Goal: Task Accomplishment & Management: Manage account settings

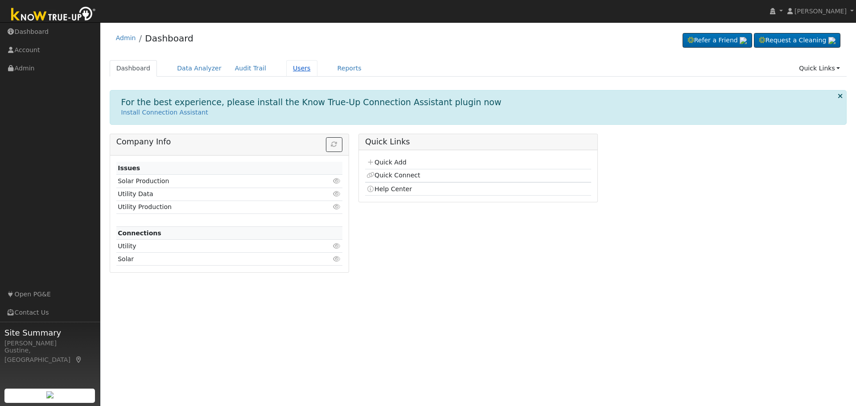
click at [286, 70] on link "Users" at bounding box center [301, 68] width 31 height 16
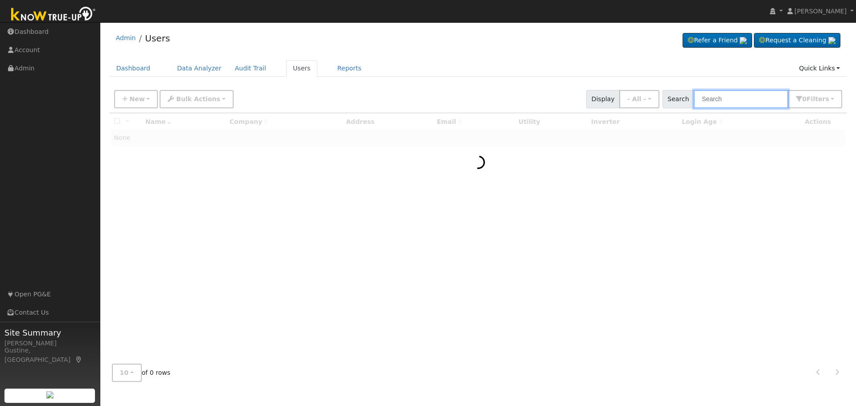
click at [706, 96] on input "text" at bounding box center [740, 99] width 94 height 18
paste input "[STREET_ADDRESS][PERSON_NAME]"
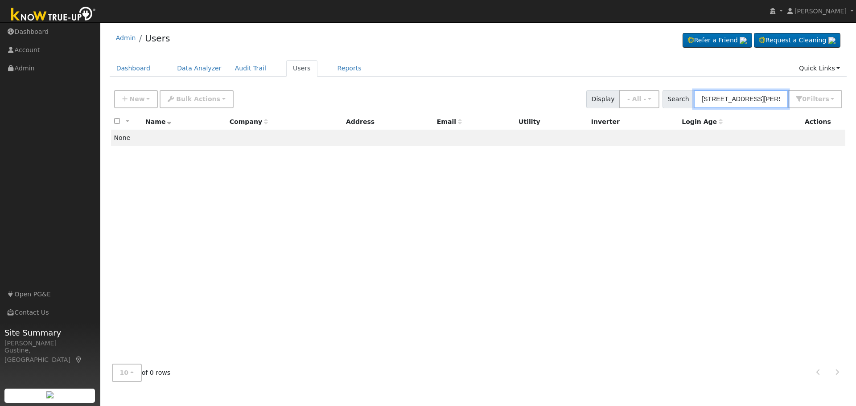
drag, startPoint x: 722, startPoint y: 100, endPoint x: 855, endPoint y: 132, distance: 136.6
click at [855, 132] on div "User Profile First name Last name Email Email Notifications No Emails No Emails…" at bounding box center [477, 214] width 755 height 384
click at [758, 98] on input "3845" at bounding box center [740, 99] width 94 height 18
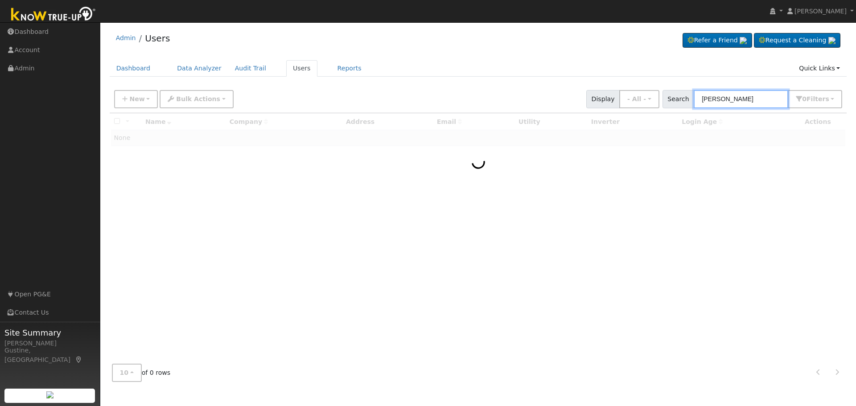
type input "[PERSON_NAME]"
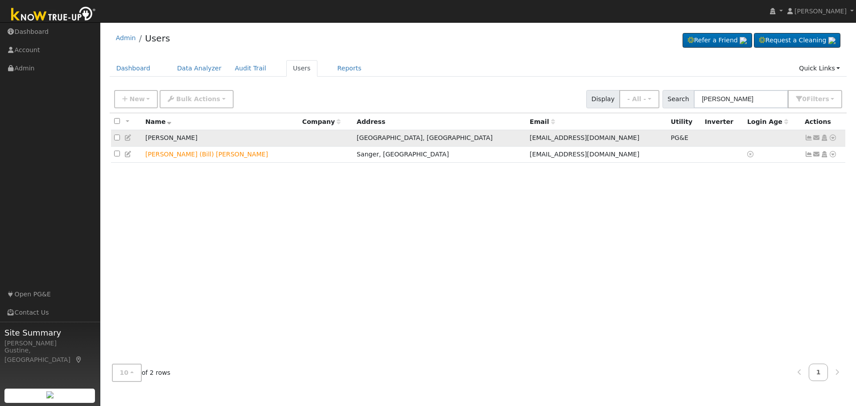
click at [808, 137] on icon at bounding box center [808, 138] width 8 height 6
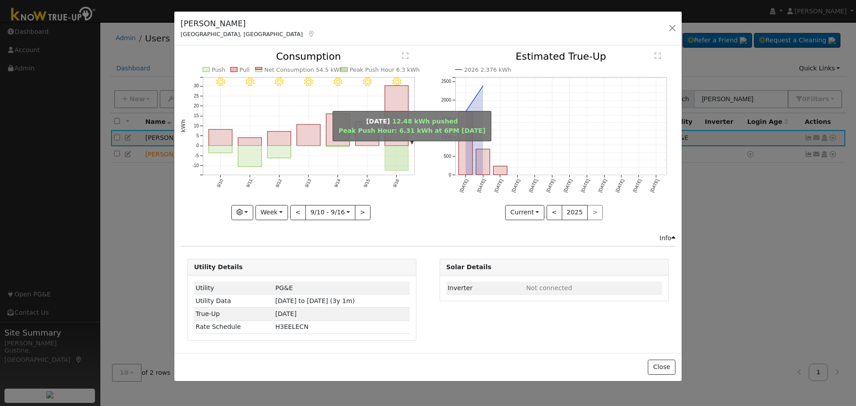
click at [393, 159] on rect "onclick=""" at bounding box center [397, 158] width 24 height 25
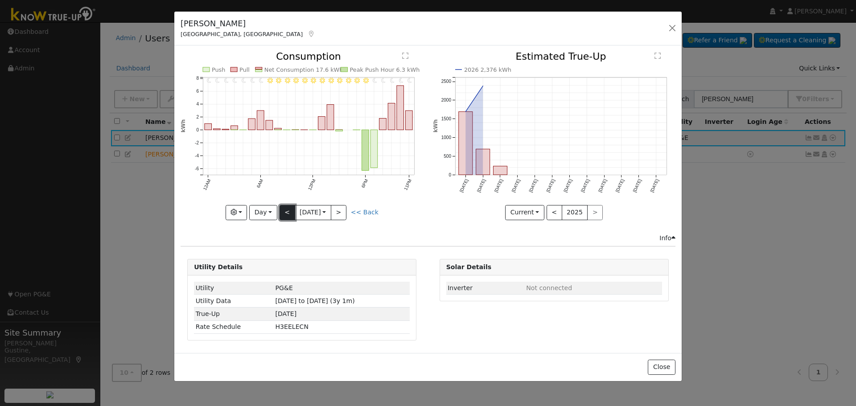
click at [286, 215] on button "<" at bounding box center [287, 212] width 16 height 15
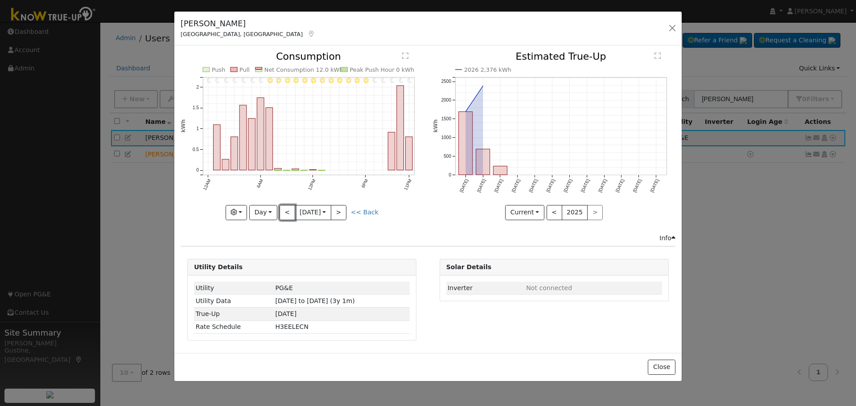
click at [286, 214] on button "<" at bounding box center [287, 212] width 16 height 15
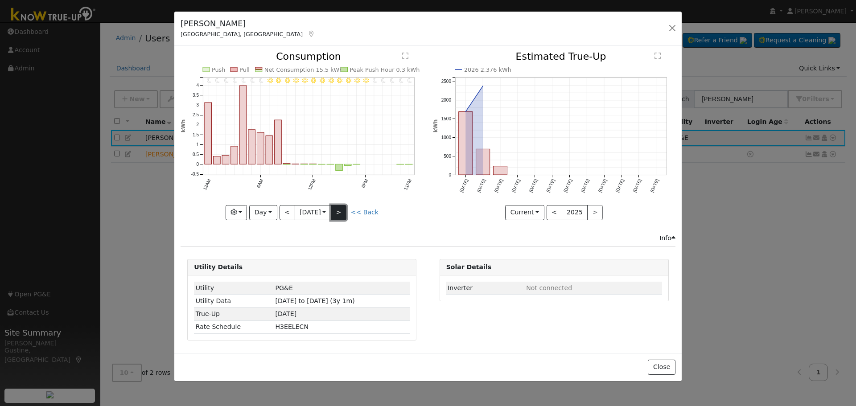
click at [343, 214] on button ">" at bounding box center [339, 212] width 16 height 15
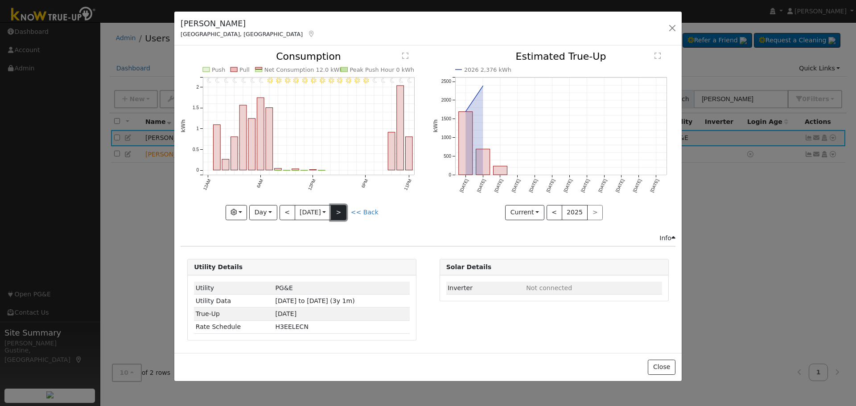
click at [343, 214] on button ">" at bounding box center [339, 212] width 16 height 15
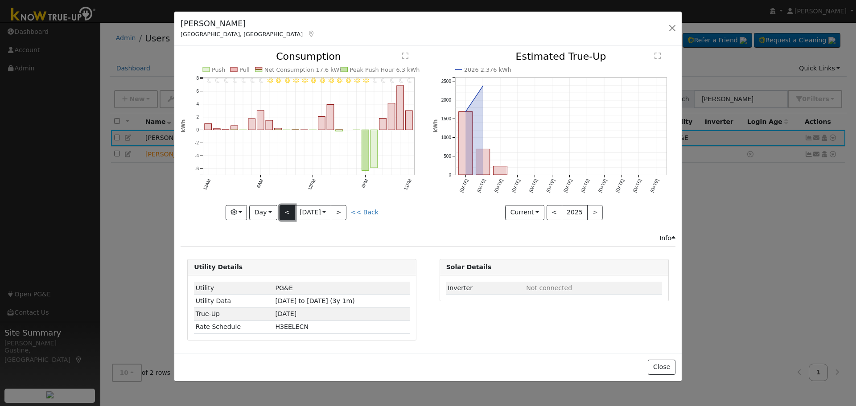
click at [287, 205] on button "<" at bounding box center [287, 212] width 16 height 15
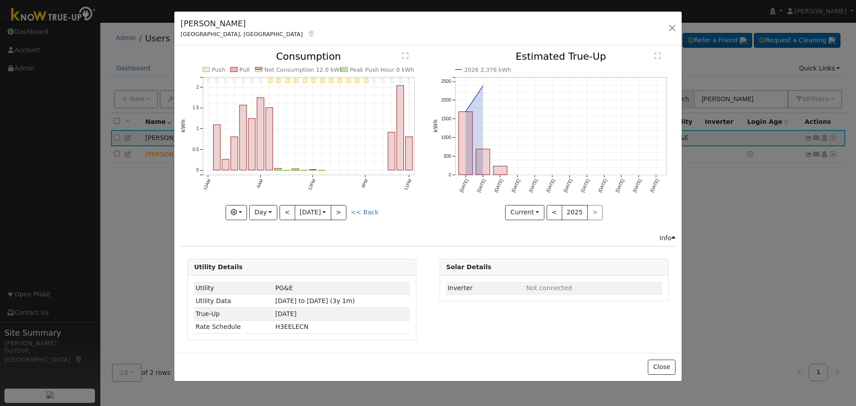
drag, startPoint x: 348, startPoint y: 172, endPoint x: 406, endPoint y: 171, distance: 58.8
click at [406, 171] on g "11PM - Clear 10PM - Clear 9PM - Clear 8PM - Clear 7PM - Clear 6PM - Clear 5PM -…" at bounding box center [297, 121] width 234 height 140
click at [287, 210] on button "<" at bounding box center [287, 212] width 16 height 15
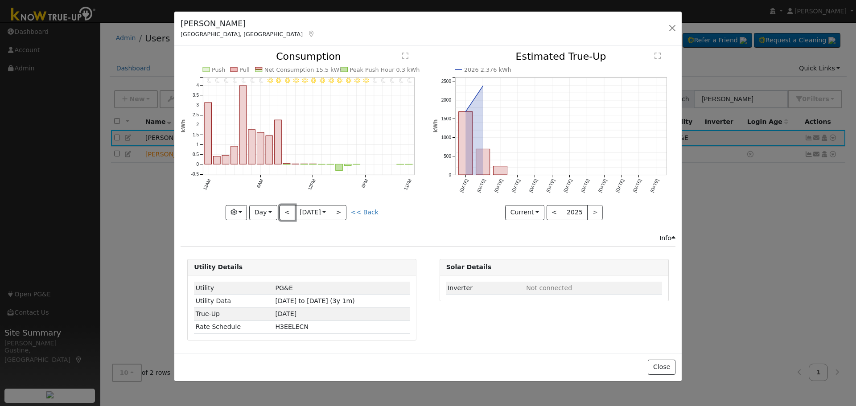
click at [287, 211] on button "<" at bounding box center [287, 212] width 16 height 15
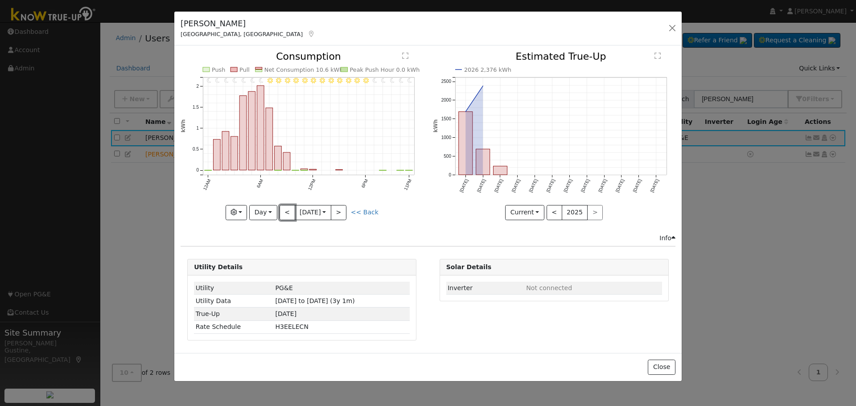
click at [287, 211] on button "<" at bounding box center [287, 212] width 16 height 15
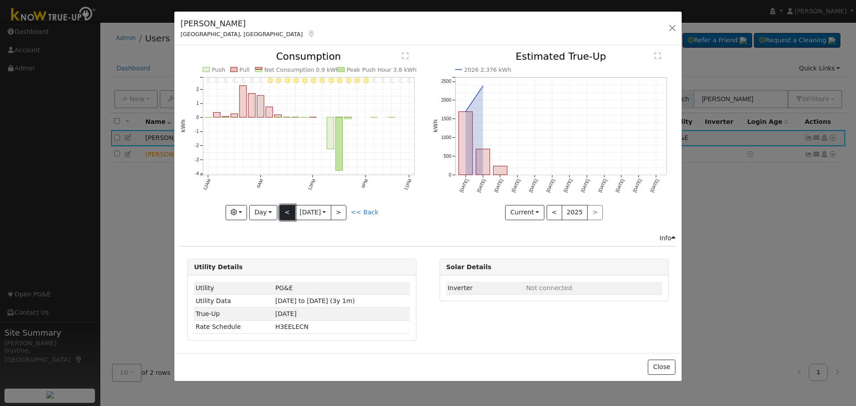
click at [287, 210] on button "<" at bounding box center [287, 212] width 16 height 15
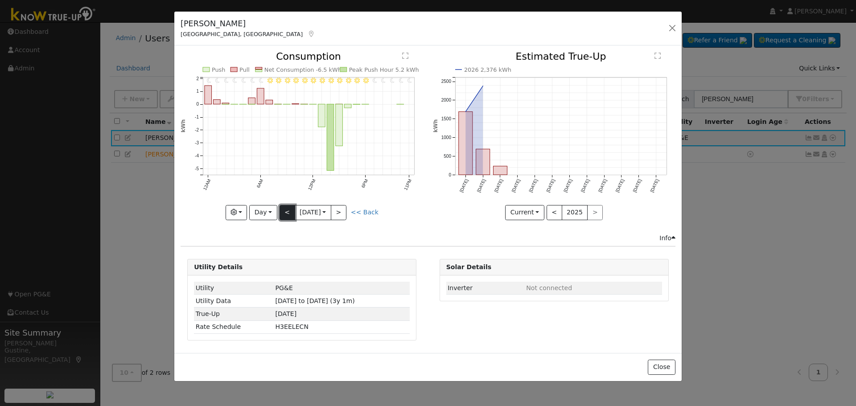
click at [287, 210] on button "<" at bounding box center [287, 212] width 16 height 15
type input "[DATE]"
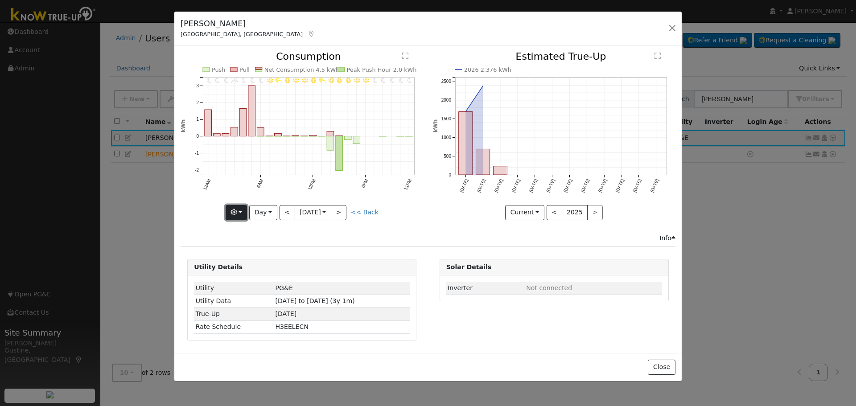
click at [229, 215] on button "button" at bounding box center [237, 212] width 22 height 15
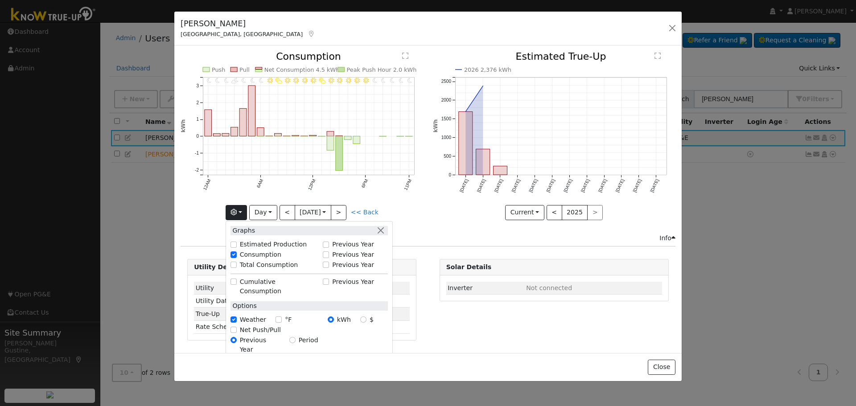
click at [32, 189] on div "[PERSON_NAME] [GEOGRAPHIC_DATA], [GEOGRAPHIC_DATA] Default Account Default Acco…" at bounding box center [428, 203] width 856 height 406
